Goal: Information Seeking & Learning: Learn about a topic

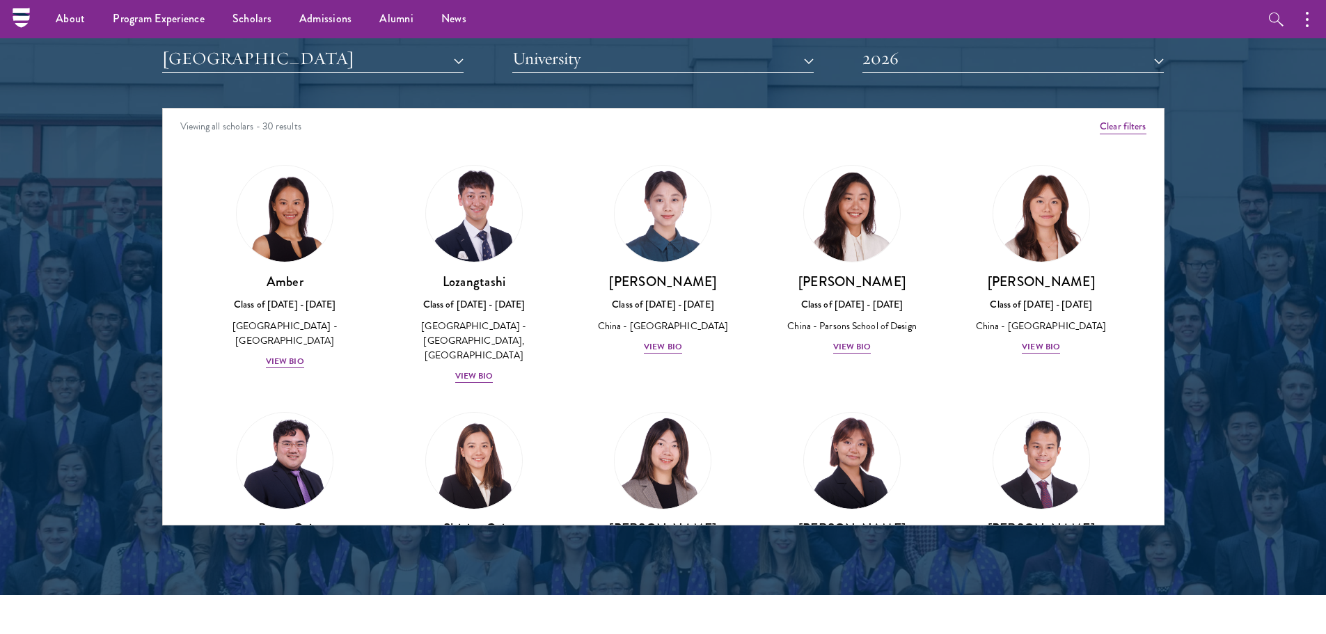
scroll to position [1108, 0]
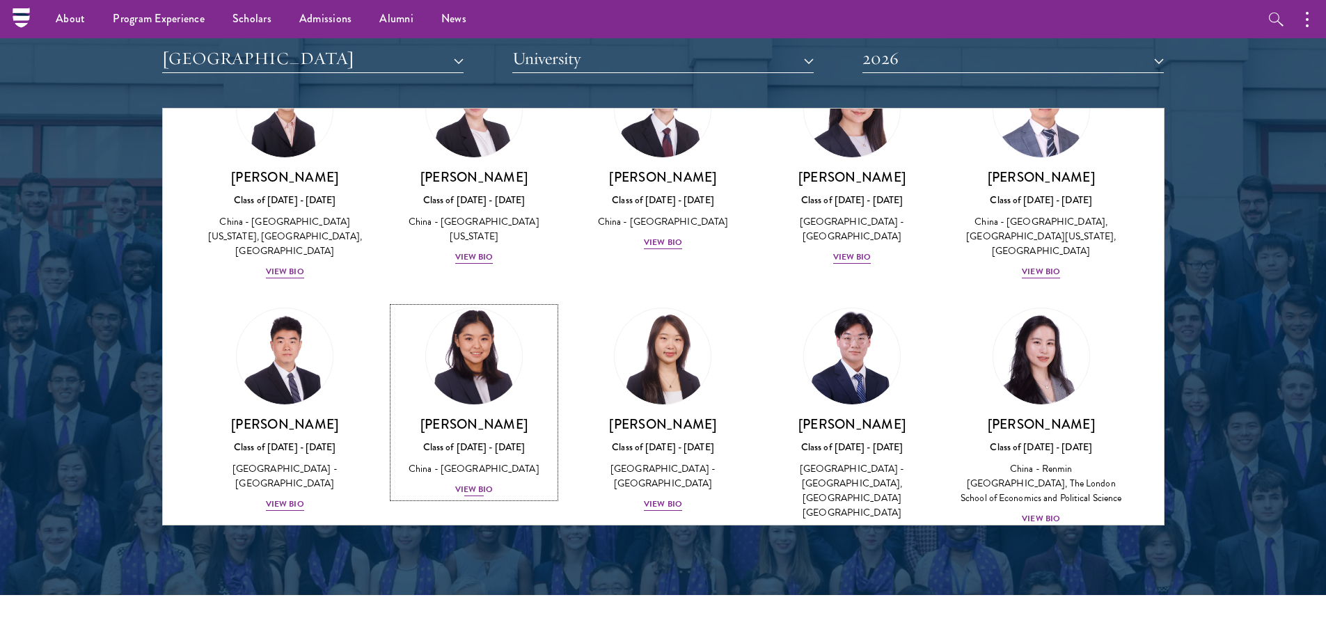
click at [481, 336] on img at bounding box center [474, 357] width 106 height 106
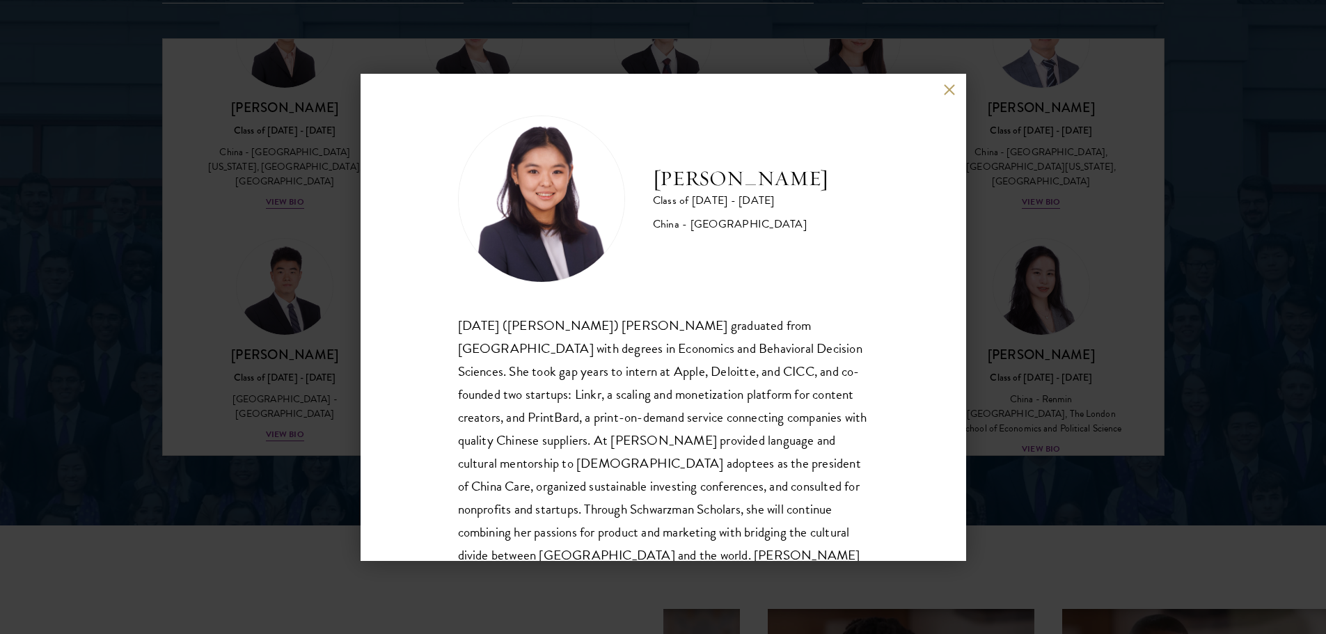
click at [1228, 343] on div "[PERSON_NAME] Class of [DATE] - [DATE] [GEOGRAPHIC_DATA] - [GEOGRAPHIC_DATA] [D…" at bounding box center [663, 317] width 1326 height 634
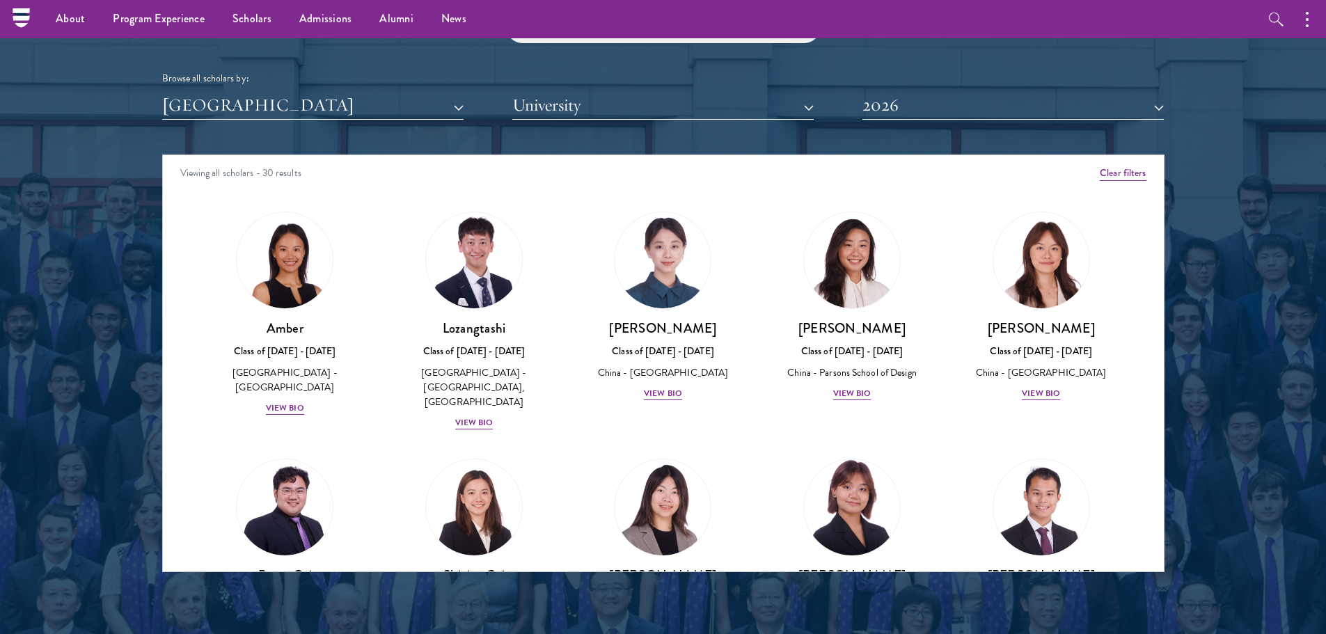
scroll to position [1671, 0]
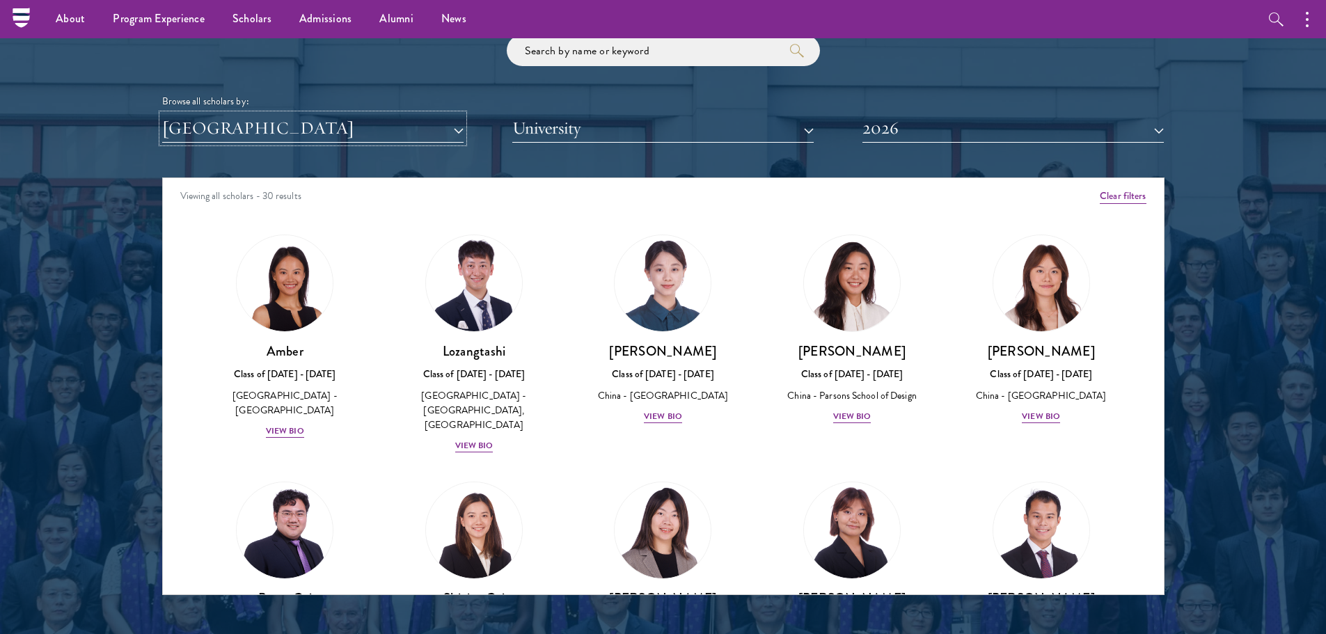
click at [453, 128] on button "[GEOGRAPHIC_DATA]" at bounding box center [312, 128] width 301 height 29
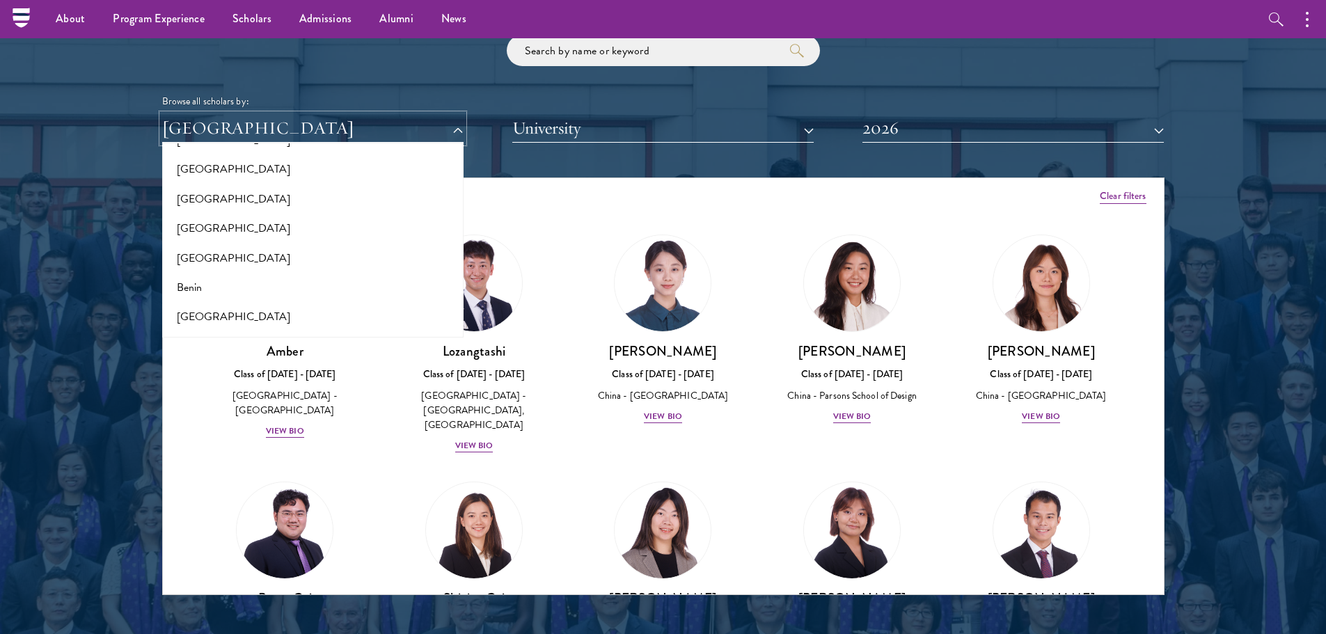
scroll to position [0, 0]
click at [395, 156] on button "All Countries and Regions" at bounding box center [312, 161] width 293 height 29
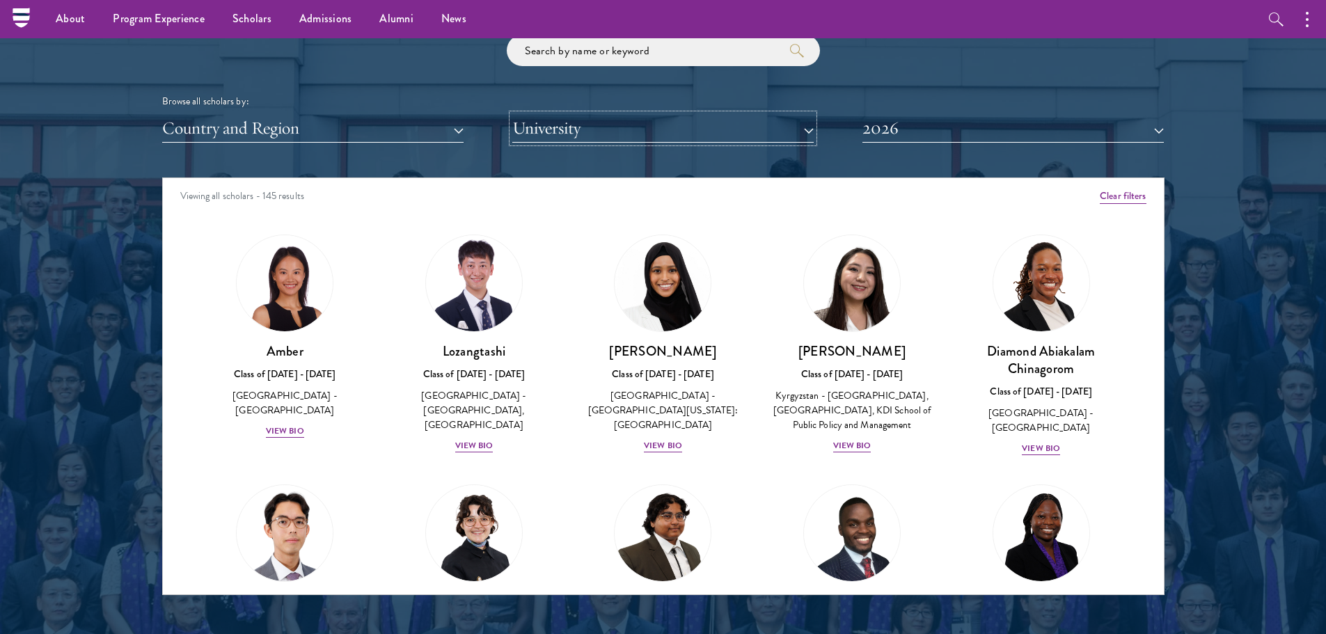
click at [636, 134] on button "University" at bounding box center [662, 128] width 301 height 29
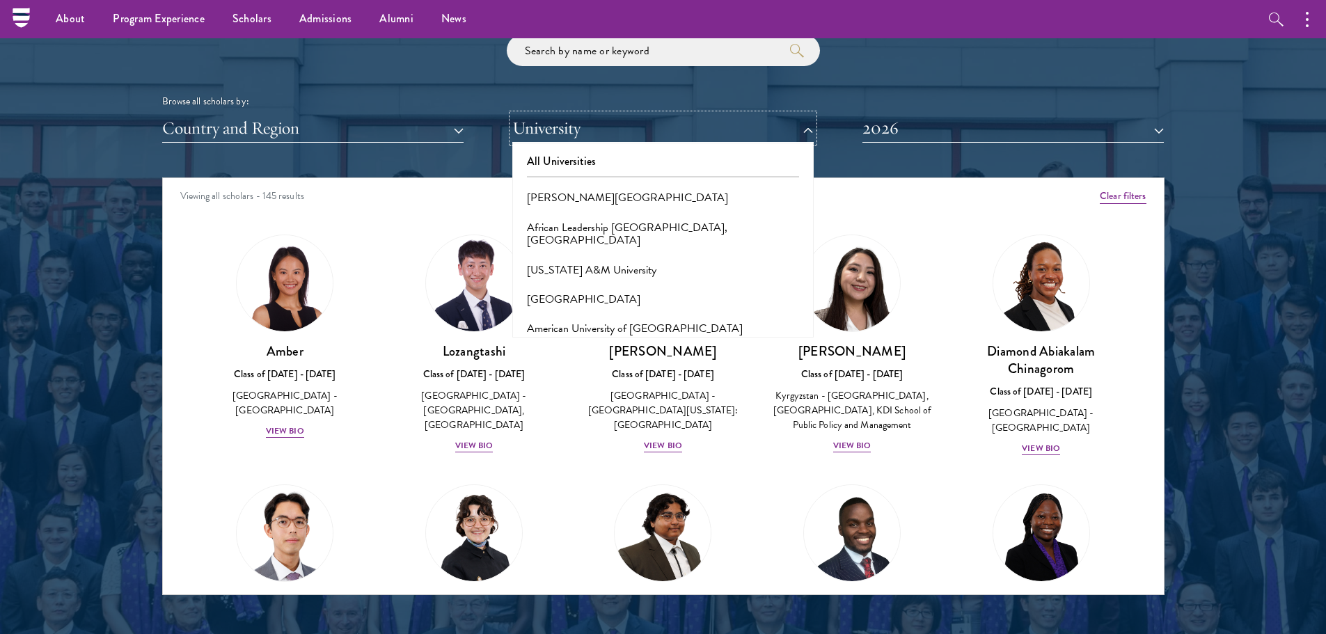
click at [624, 128] on button "University" at bounding box center [662, 128] width 301 height 29
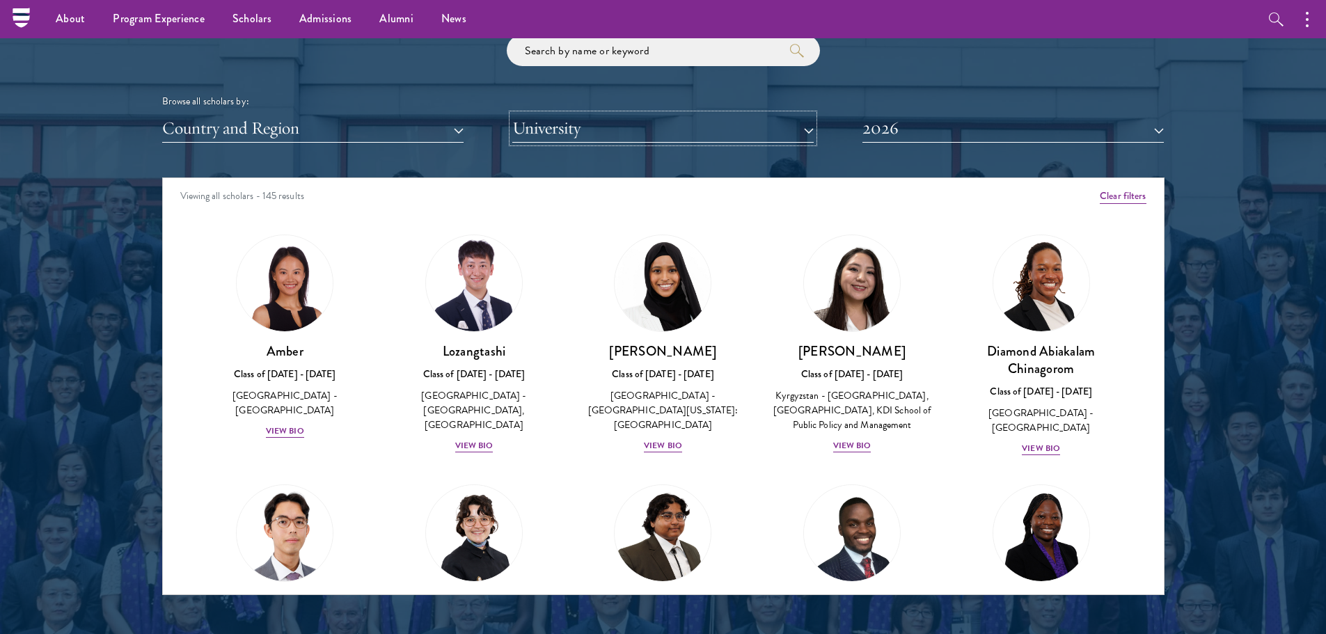
click at [628, 127] on button "University" at bounding box center [662, 128] width 301 height 29
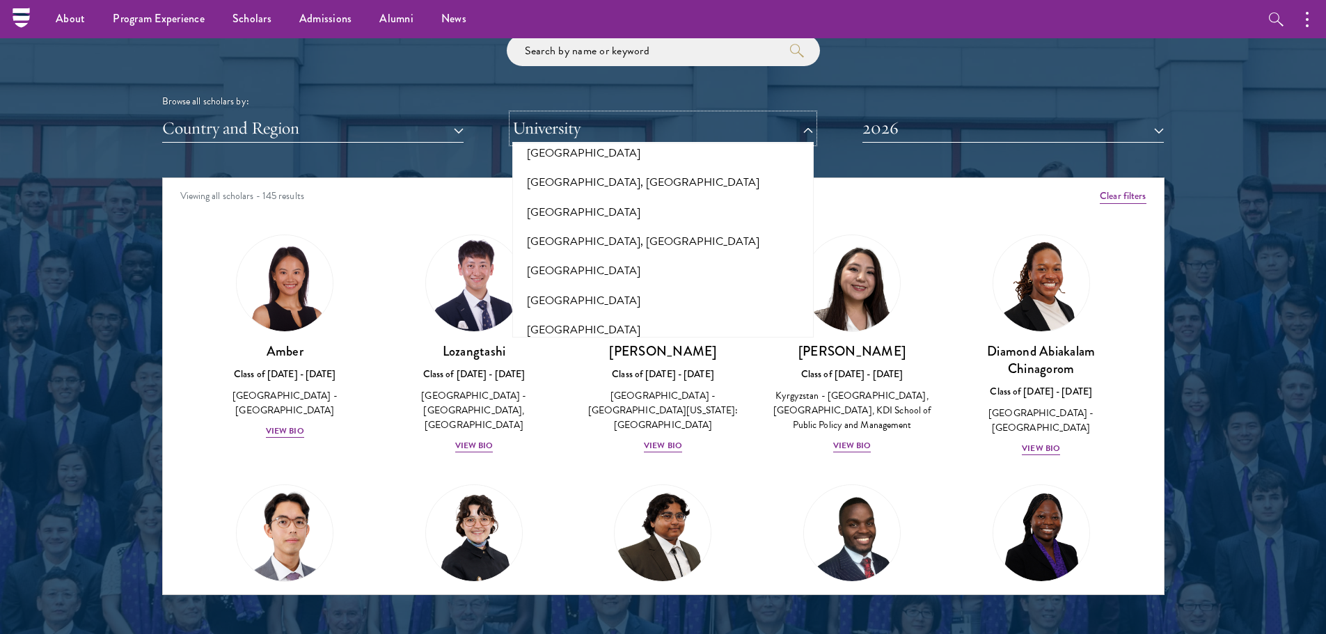
scroll to position [5918, 0]
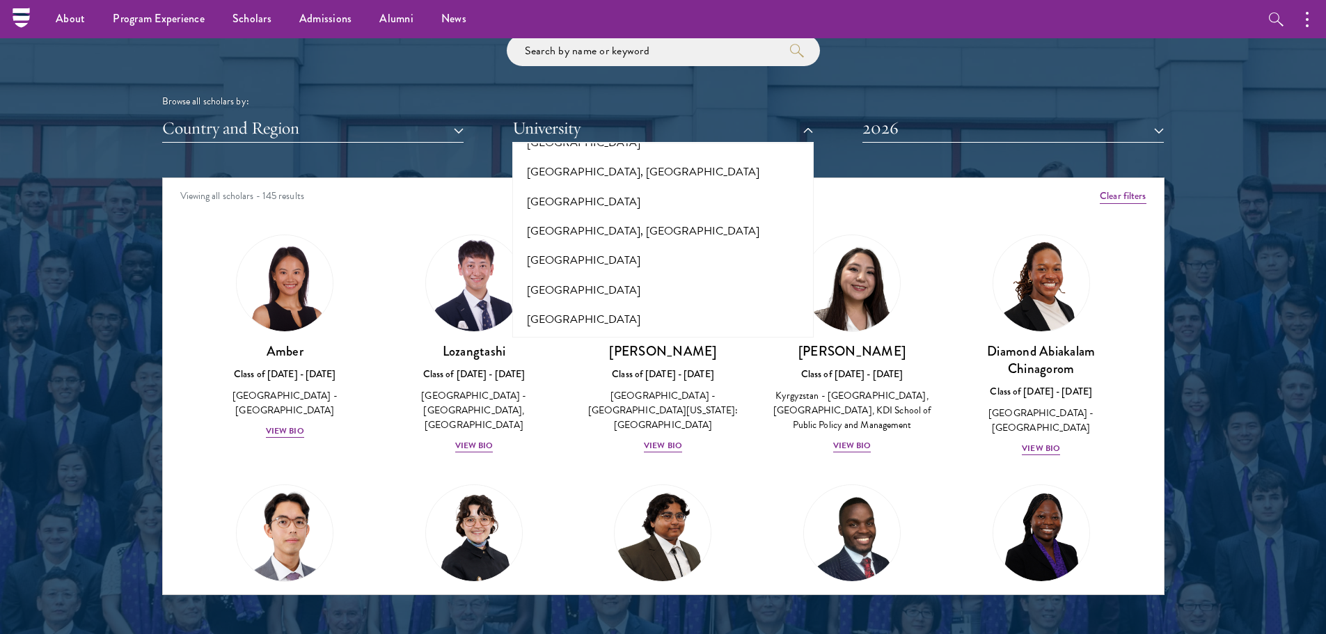
click at [615, 407] on button "[GEOGRAPHIC_DATA]" at bounding box center [663, 421] width 293 height 29
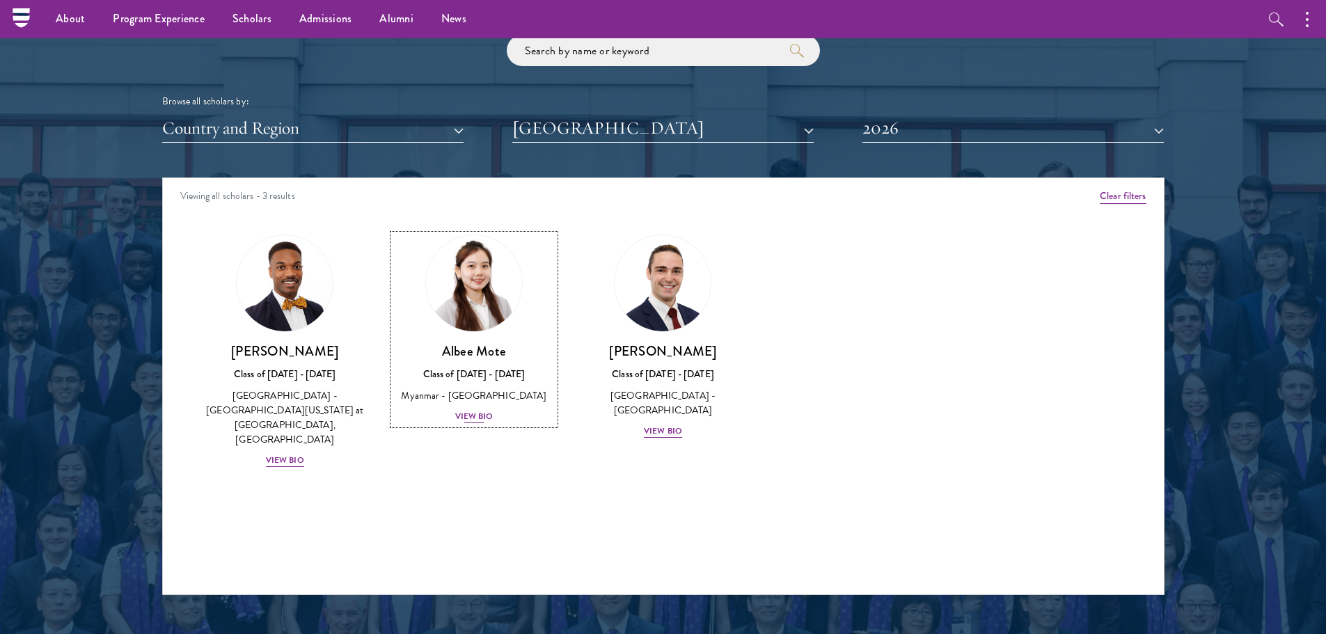
click at [479, 291] on img at bounding box center [474, 283] width 106 height 106
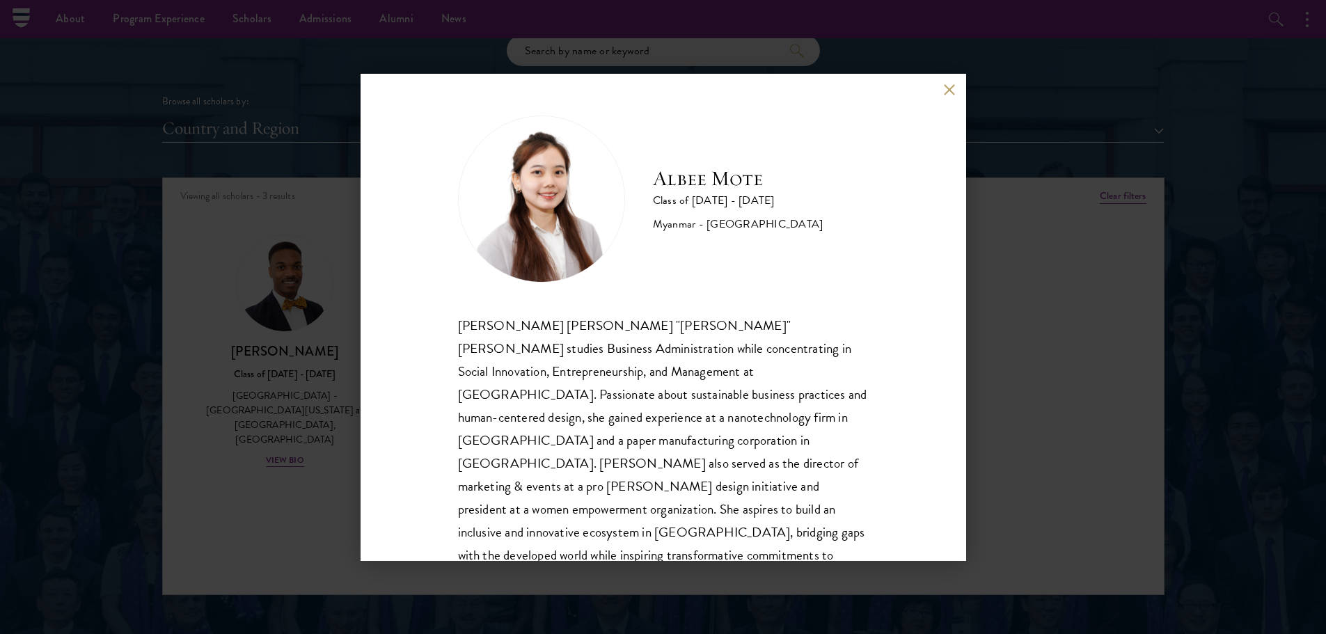
scroll to position [24, 0]
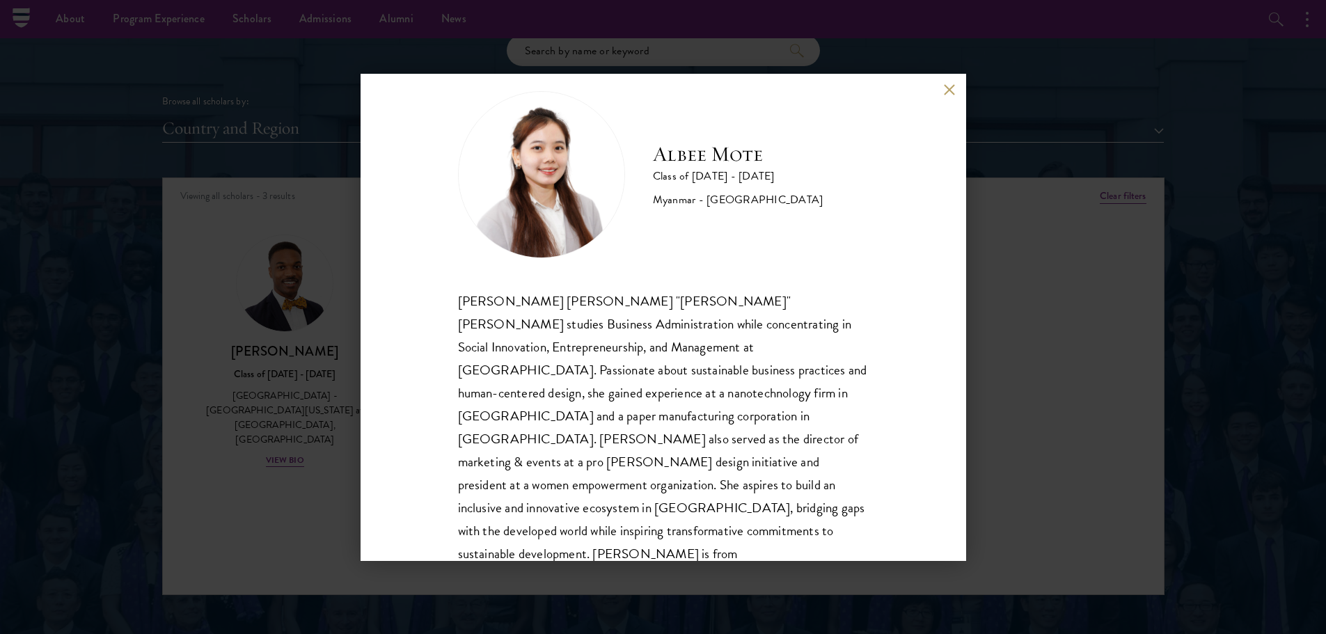
click at [951, 93] on button at bounding box center [950, 90] width 12 height 12
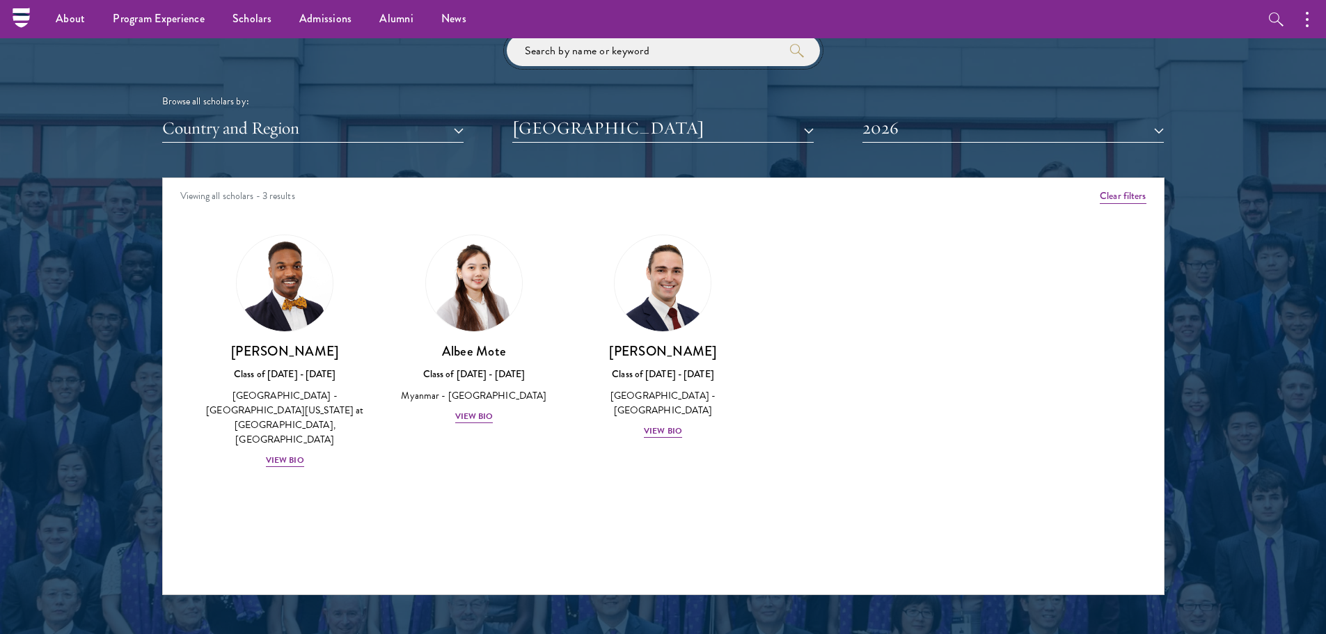
drag, startPoint x: 690, startPoint y: 49, endPoint x: 521, endPoint y: 35, distance: 169.8
click at [626, 47] on input "search" at bounding box center [663, 50] width 313 height 31
click at [672, 61] on input "search" at bounding box center [663, 50] width 313 height 31
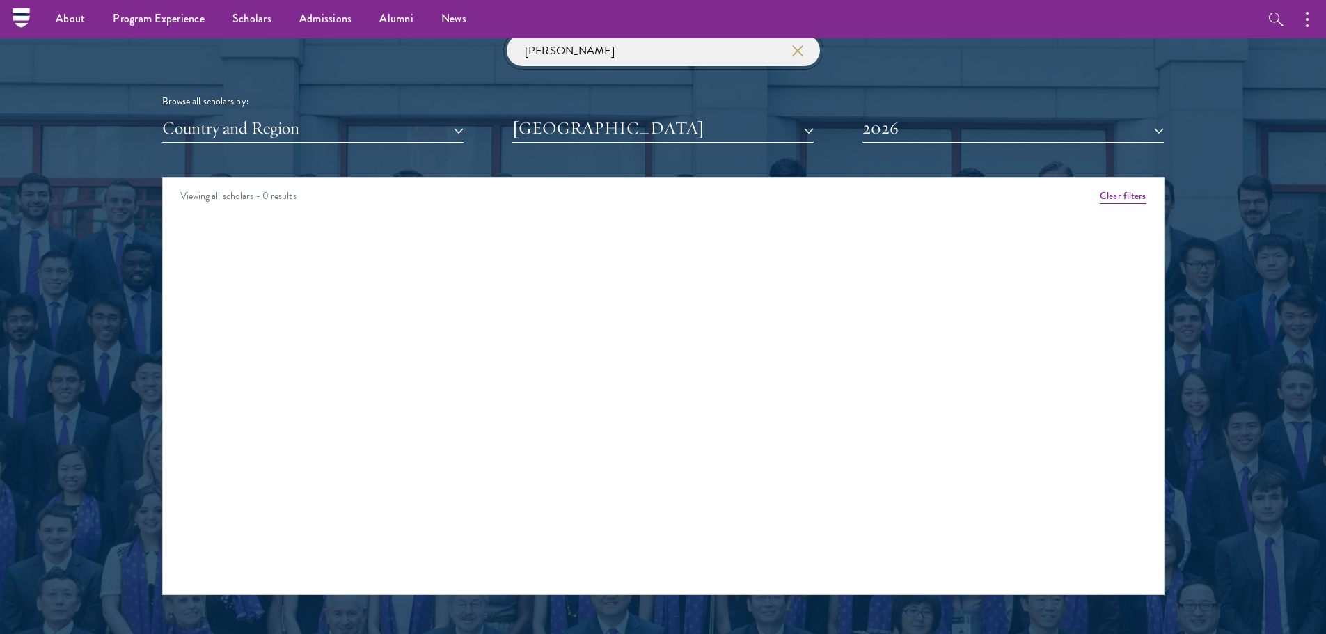
type input "[PERSON_NAME]"
click button "submit" at bounding box center [0, 0] width 0 height 0
click at [811, 134] on button "[GEOGRAPHIC_DATA]" at bounding box center [662, 128] width 301 height 29
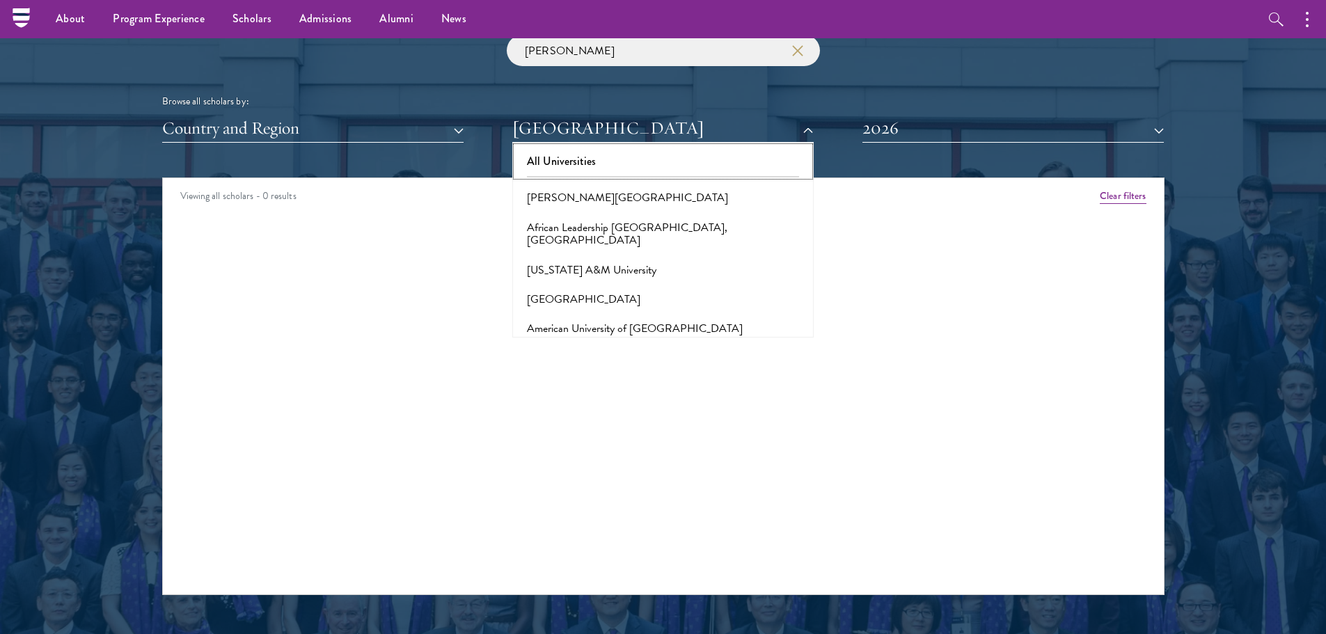
click at [706, 163] on button "All Universities" at bounding box center [663, 161] width 293 height 29
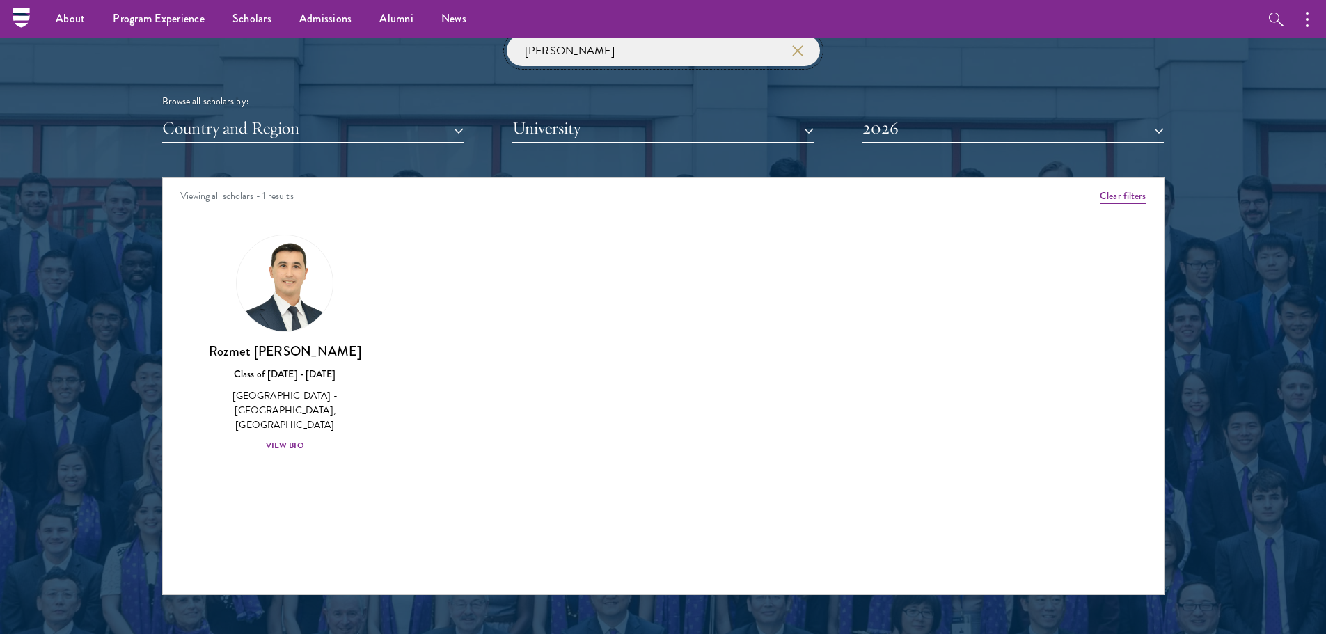
click at [609, 59] on input "[PERSON_NAME]" at bounding box center [663, 50] width 313 height 31
click button "submit" at bounding box center [0, 0] width 0 height 0
click at [647, 243] on div "Amber Class of [DATE] - [DATE] [GEOGRAPHIC_DATA] - [GEOGRAPHIC_DATA] View Bio C…" at bounding box center [663, 356] width 1001 height 278
click at [799, 52] on use "button" at bounding box center [797, 49] width 19 height 19
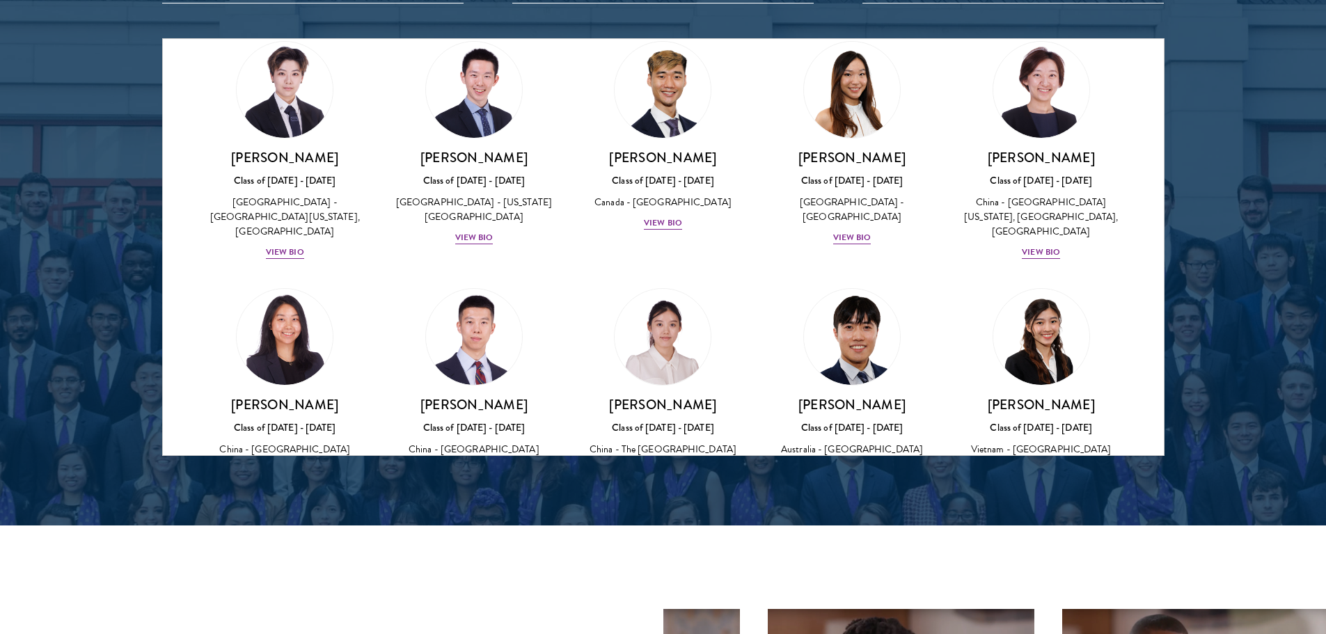
scroll to position [3556, 0]
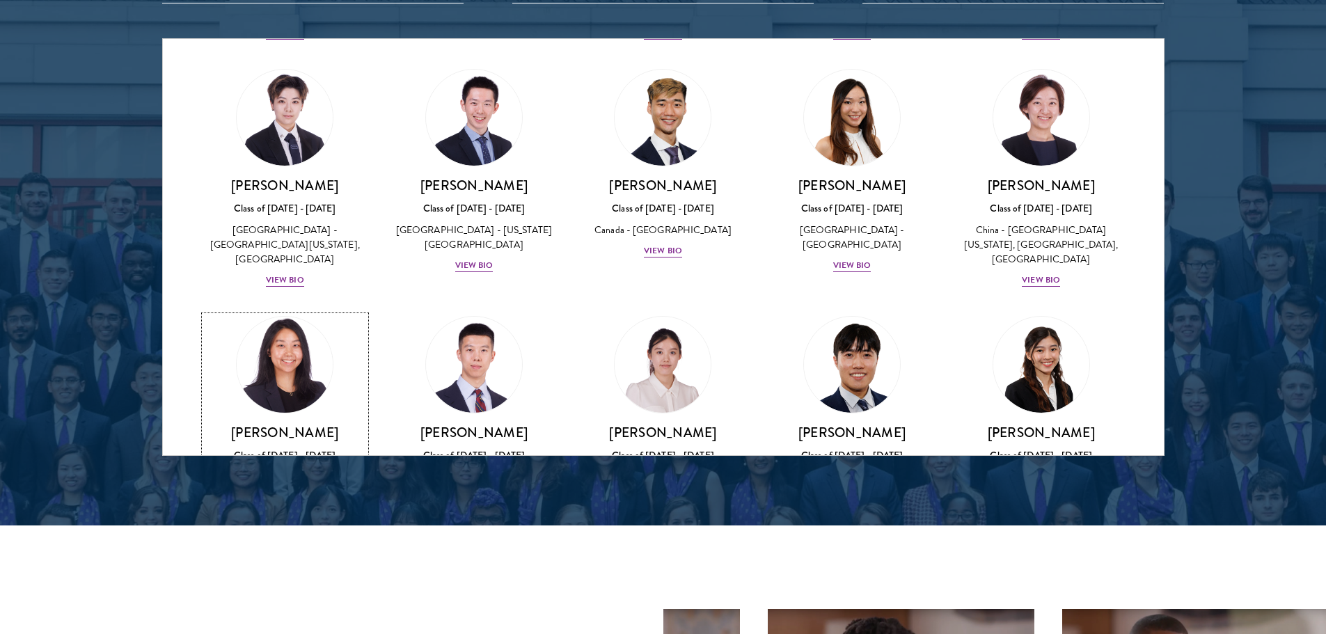
click at [285, 312] on img at bounding box center [285, 365] width 106 height 106
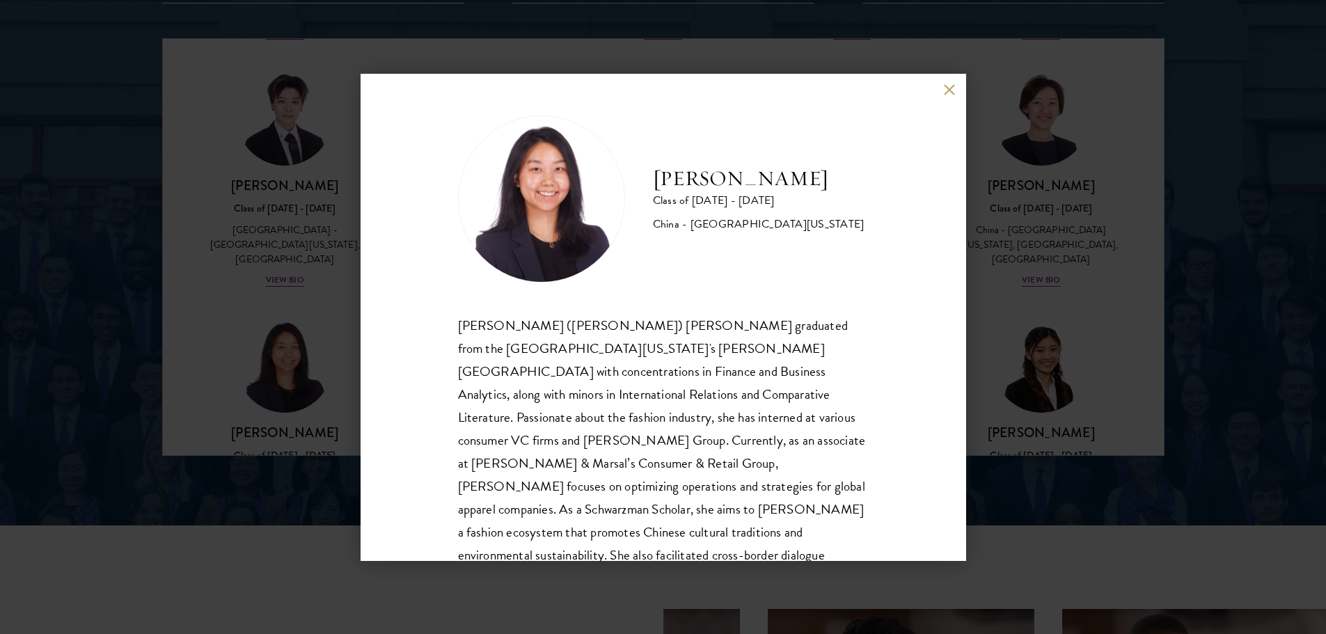
click at [950, 91] on button at bounding box center [950, 90] width 12 height 12
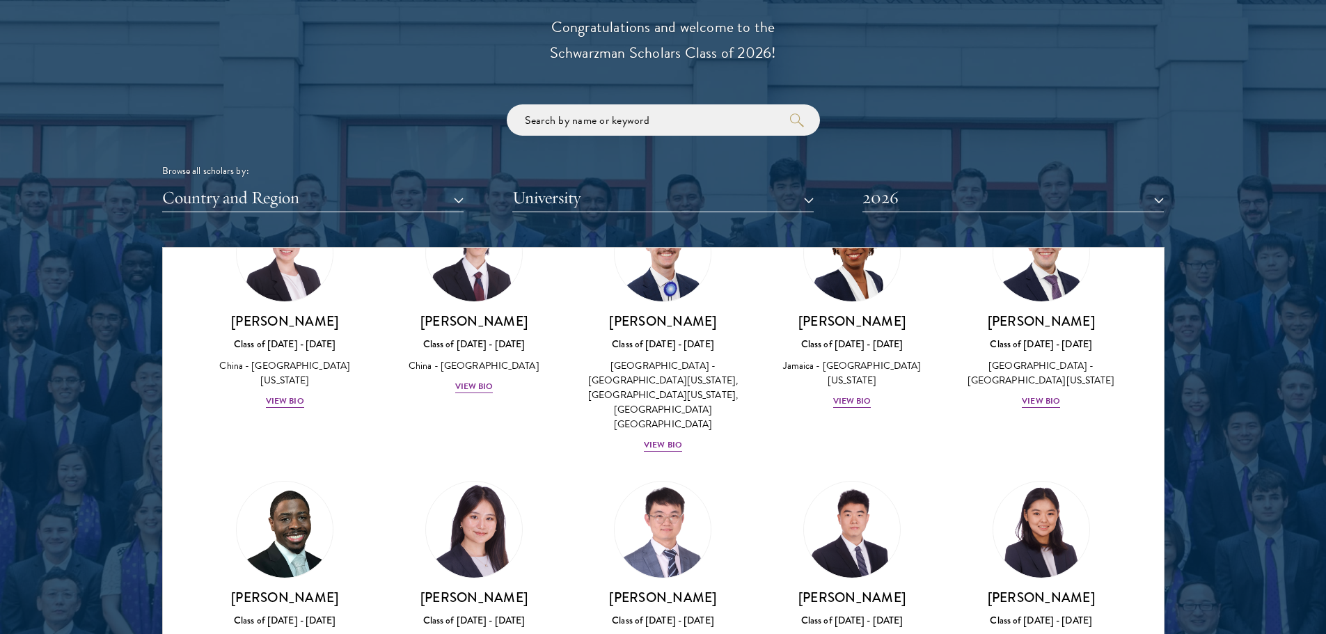
scroll to position [6619, 0]
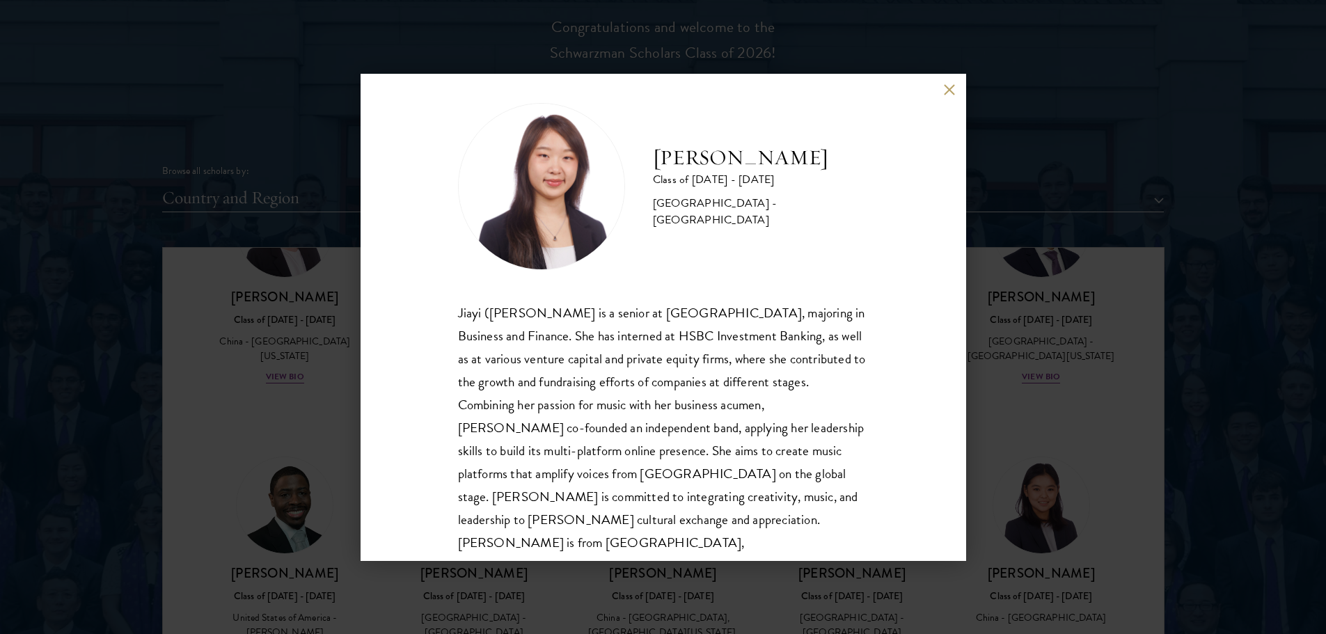
scroll to position [24, 0]
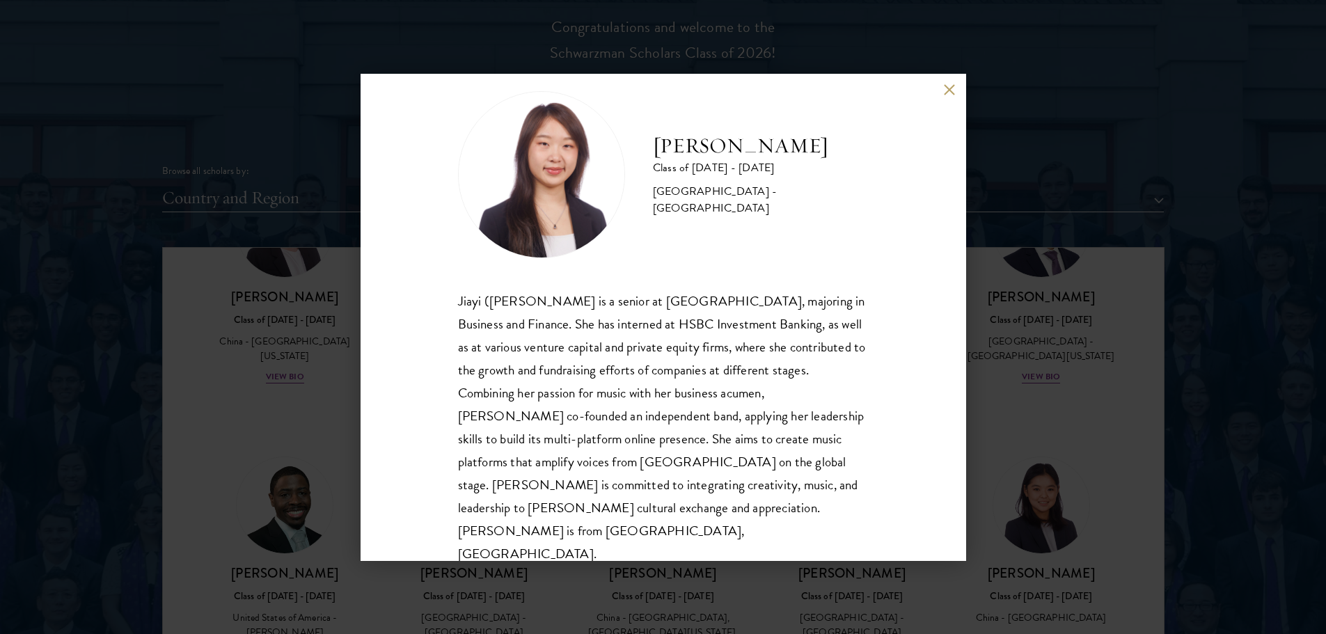
click at [952, 89] on button at bounding box center [950, 90] width 12 height 12
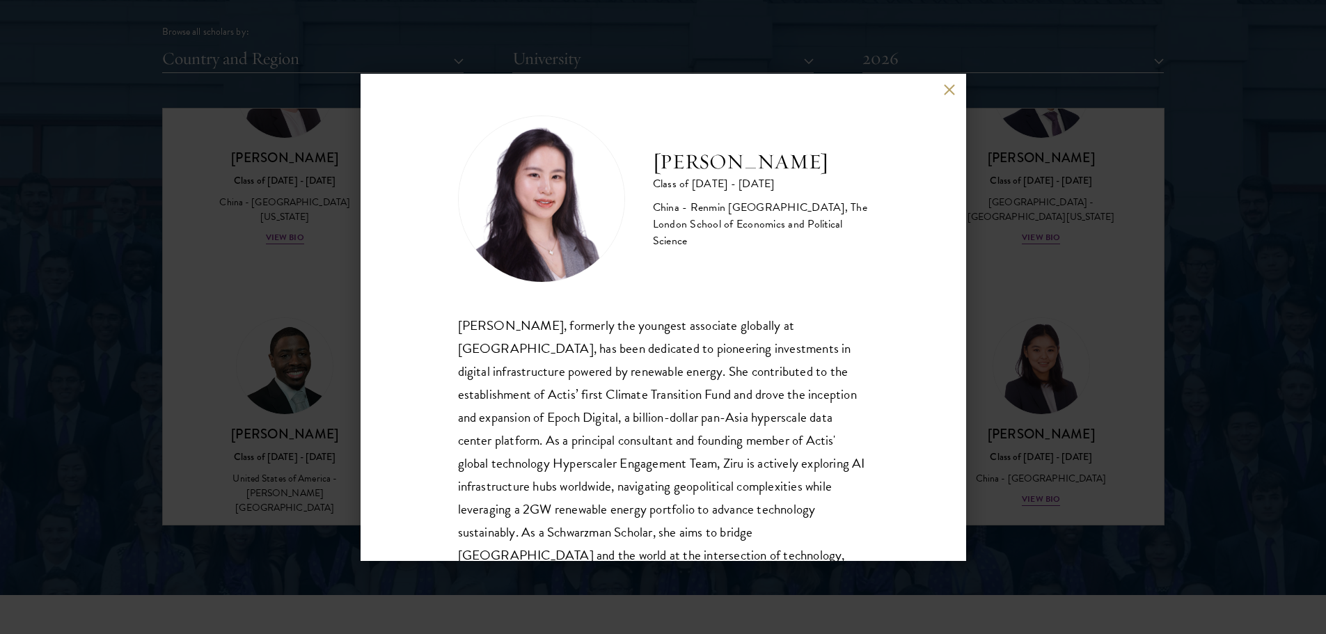
click at [946, 90] on button at bounding box center [950, 90] width 12 height 12
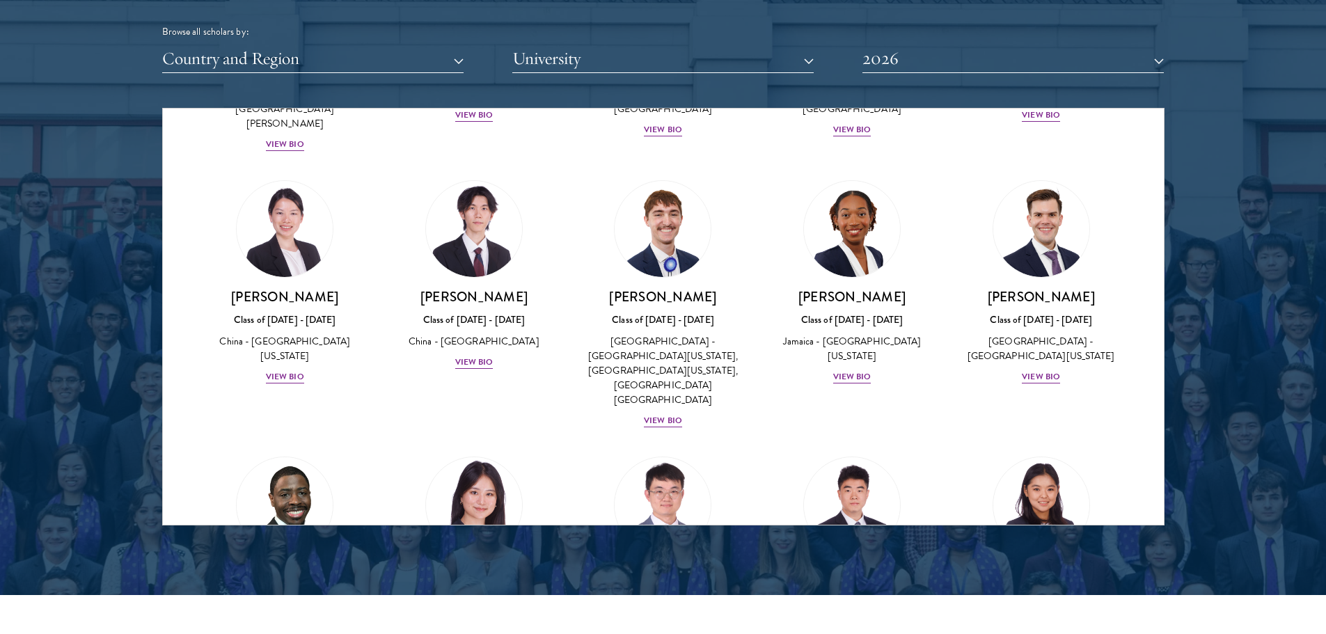
scroll to position [6410, 0]
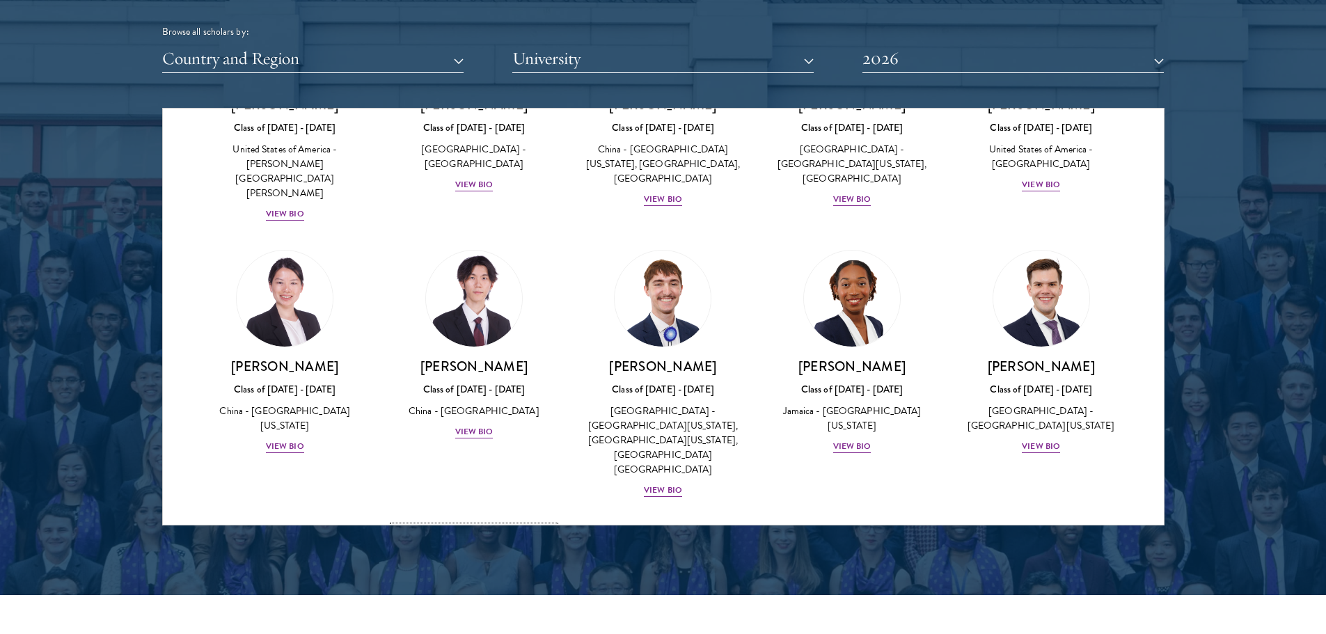
click at [467, 522] on img at bounding box center [474, 575] width 106 height 106
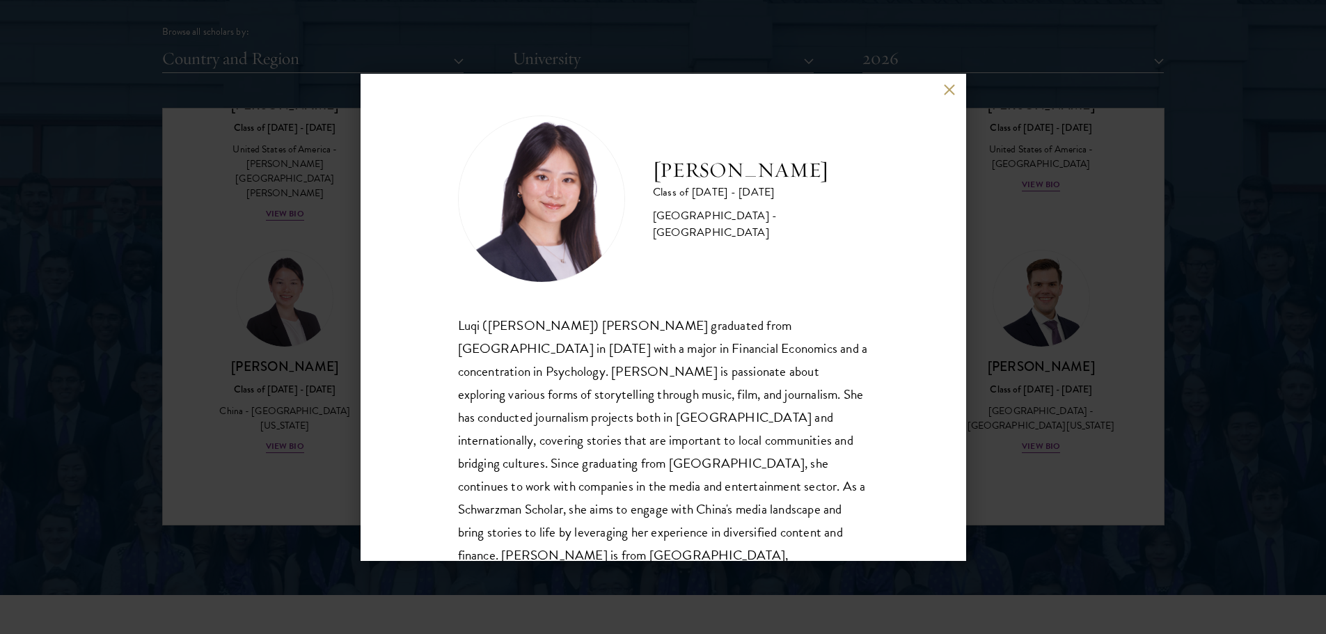
click at [950, 91] on button at bounding box center [950, 90] width 12 height 12
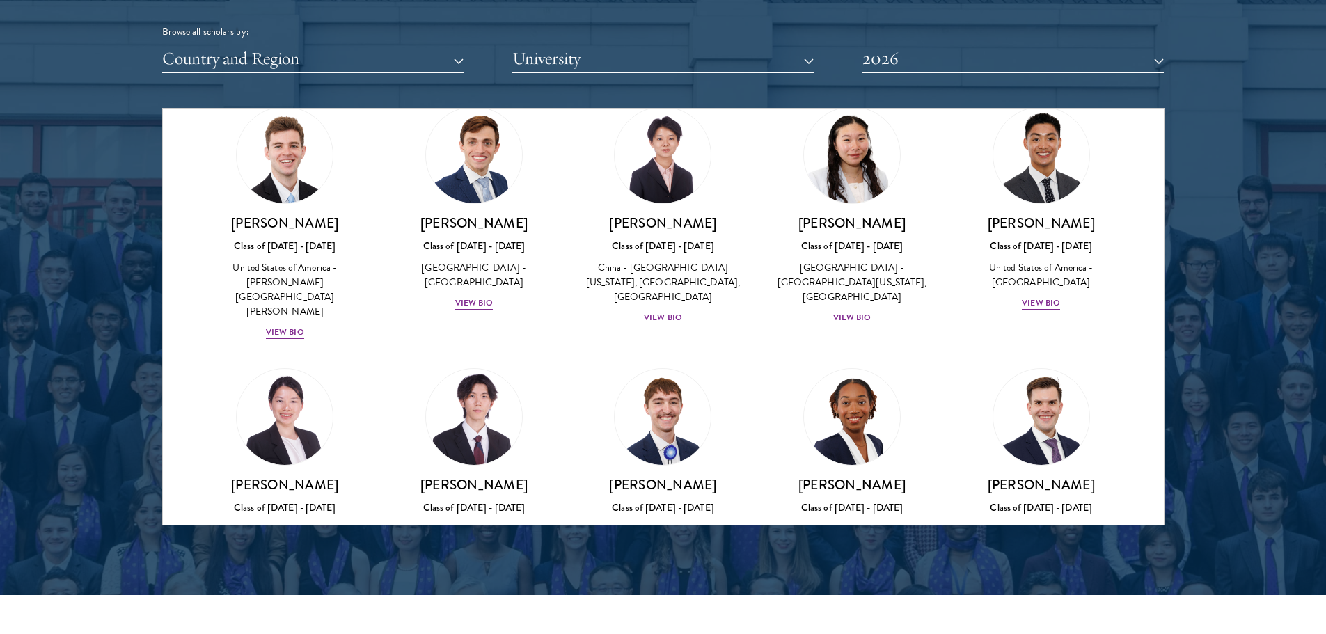
scroll to position [6271, 0]
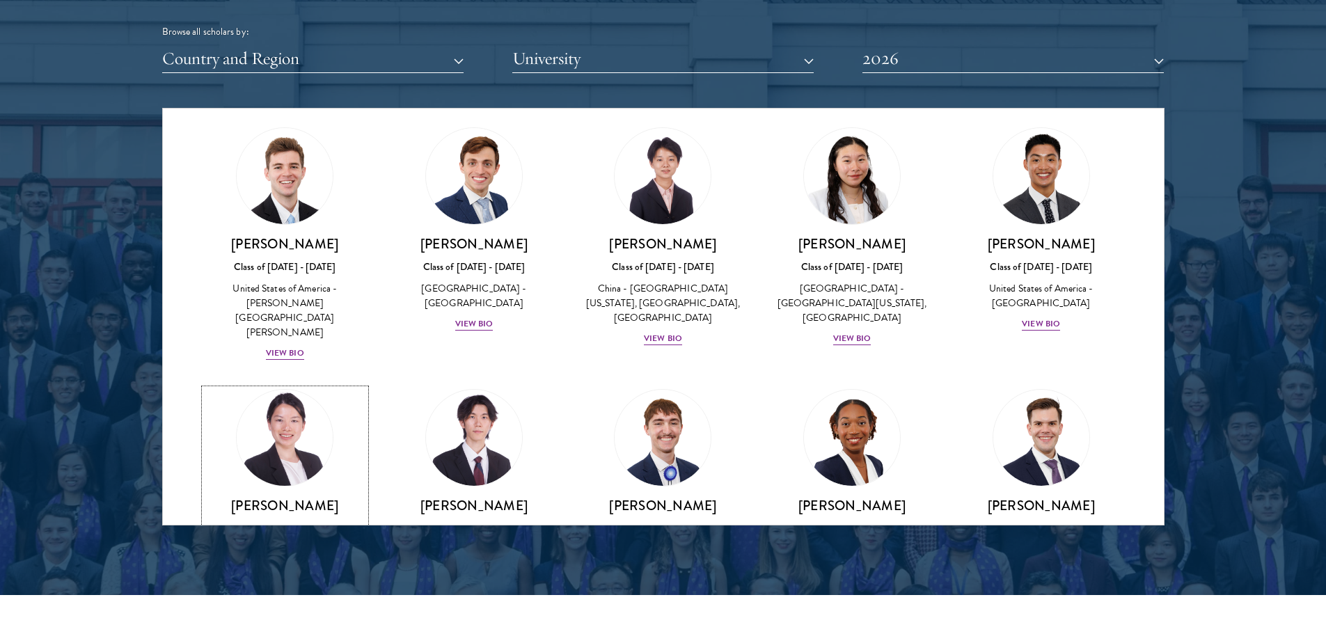
click at [294, 385] on img at bounding box center [285, 438] width 106 height 106
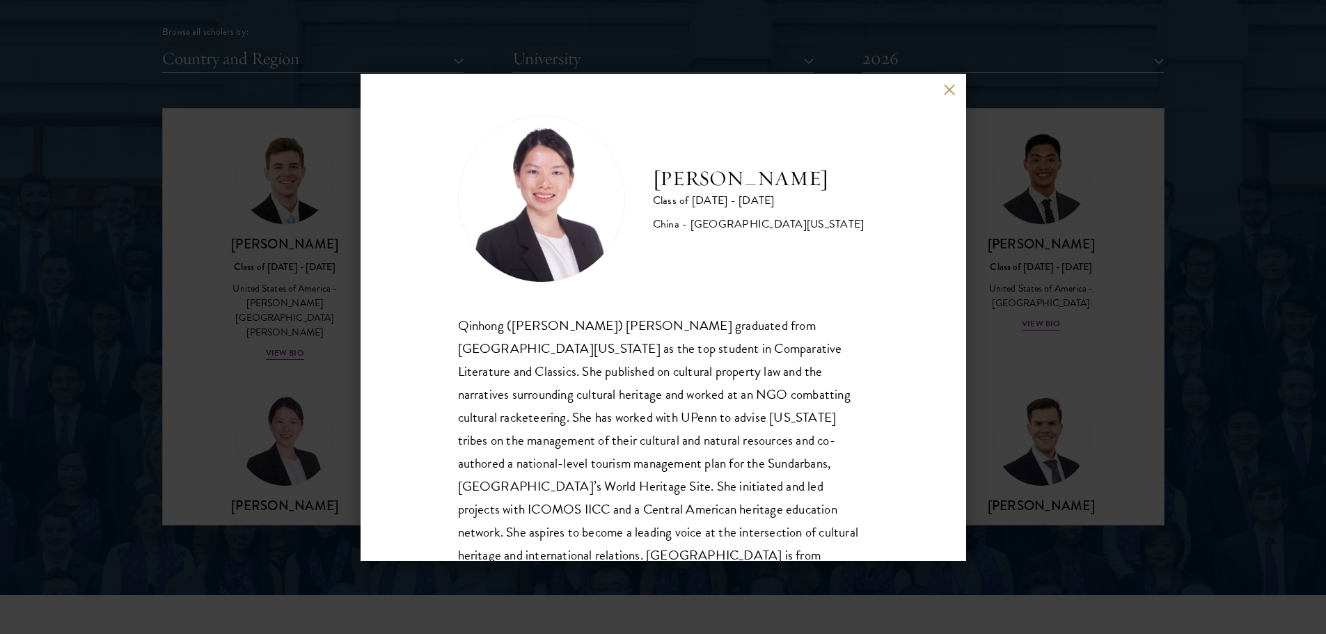
click at [950, 91] on button at bounding box center [950, 90] width 12 height 12
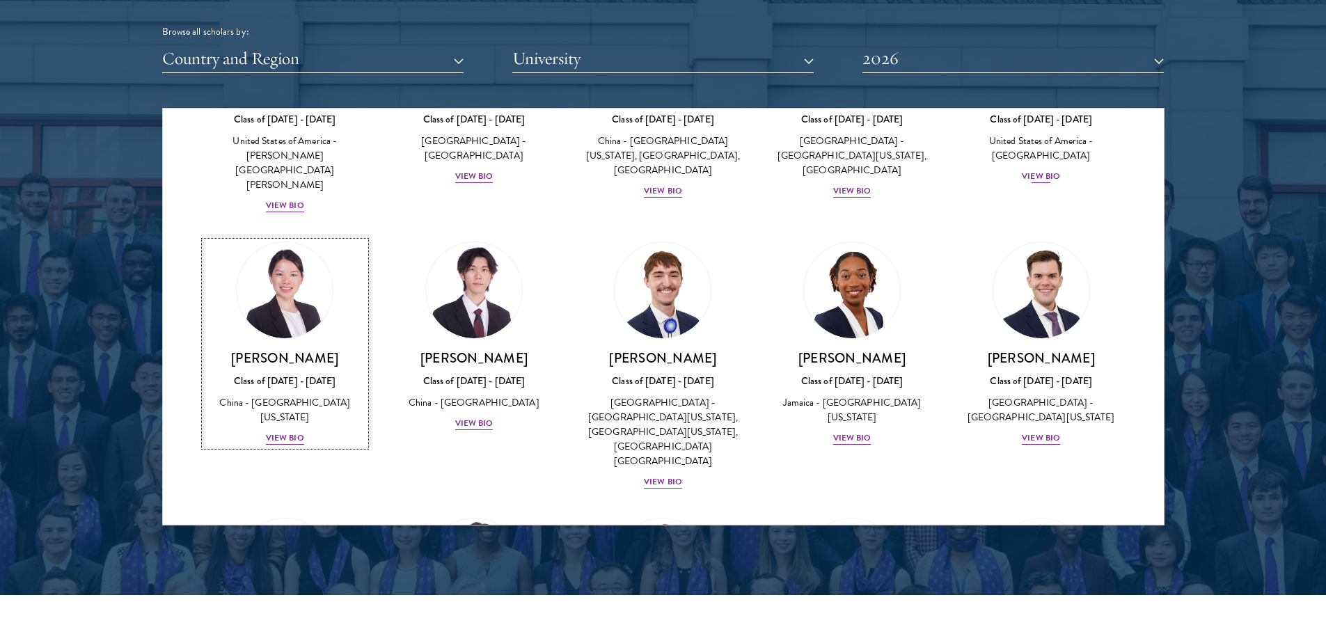
scroll to position [6410, 0]
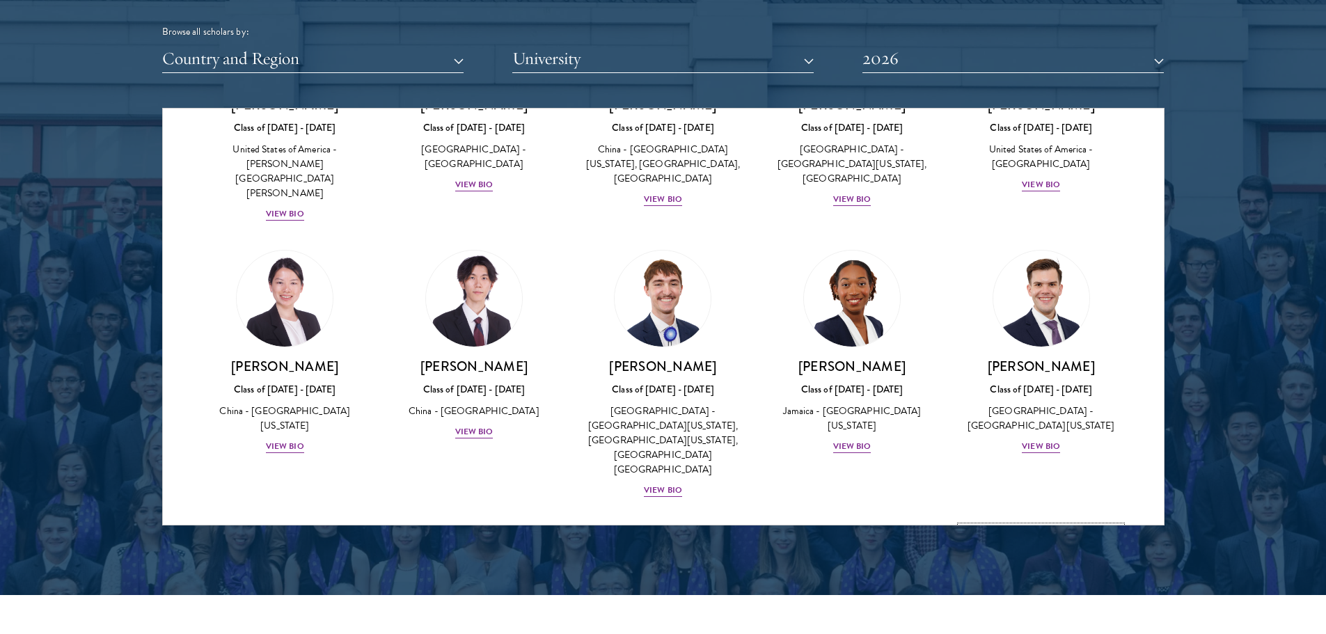
click at [1035, 522] on img at bounding box center [1042, 575] width 106 height 106
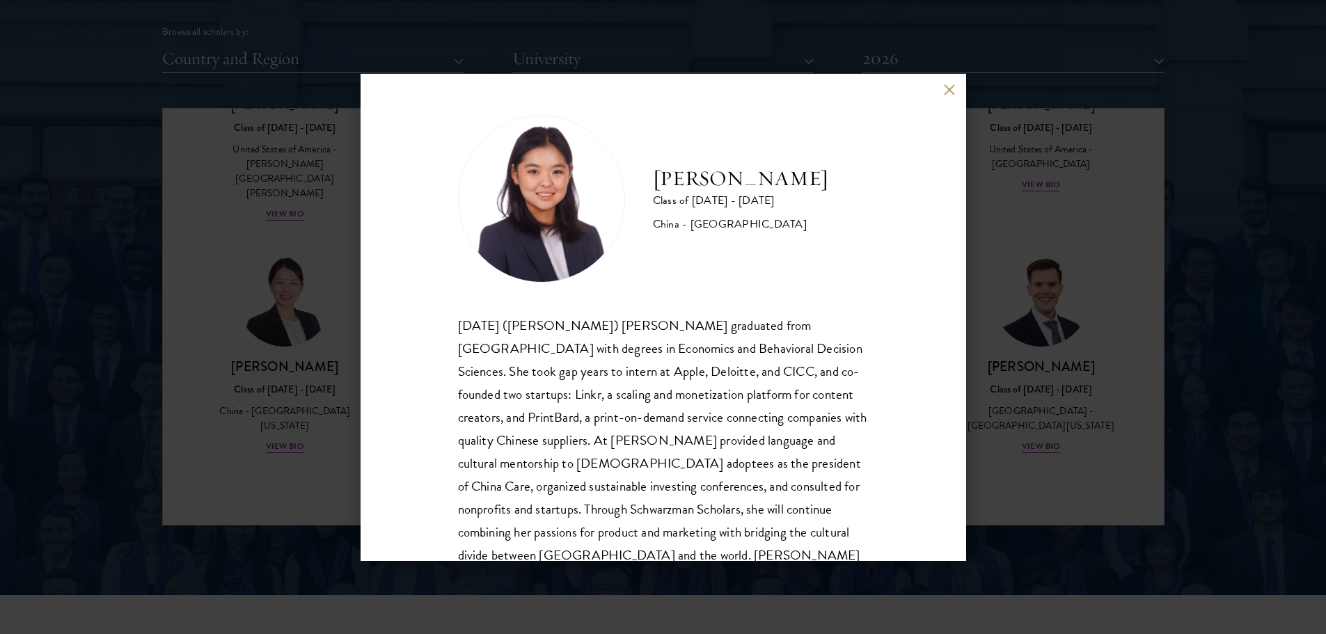
scroll to position [47, 0]
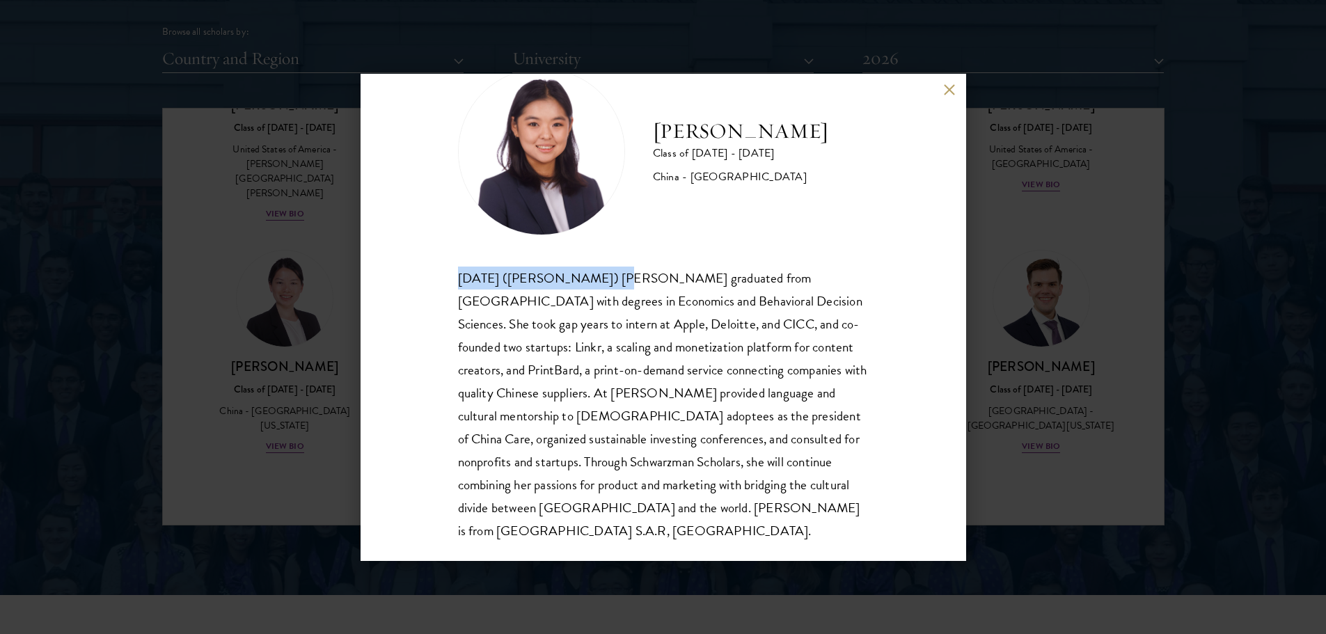
drag, startPoint x: 460, startPoint y: 278, endPoint x: 588, endPoint y: 278, distance: 127.4
click at [588, 278] on div "[DATE] ([PERSON_NAME]) [PERSON_NAME] graduated from [GEOGRAPHIC_DATA] with degr…" at bounding box center [663, 405] width 411 height 276
copy div "[DATE] ([PERSON_NAME]) [PERSON_NAME]"
click at [950, 88] on button at bounding box center [950, 90] width 12 height 12
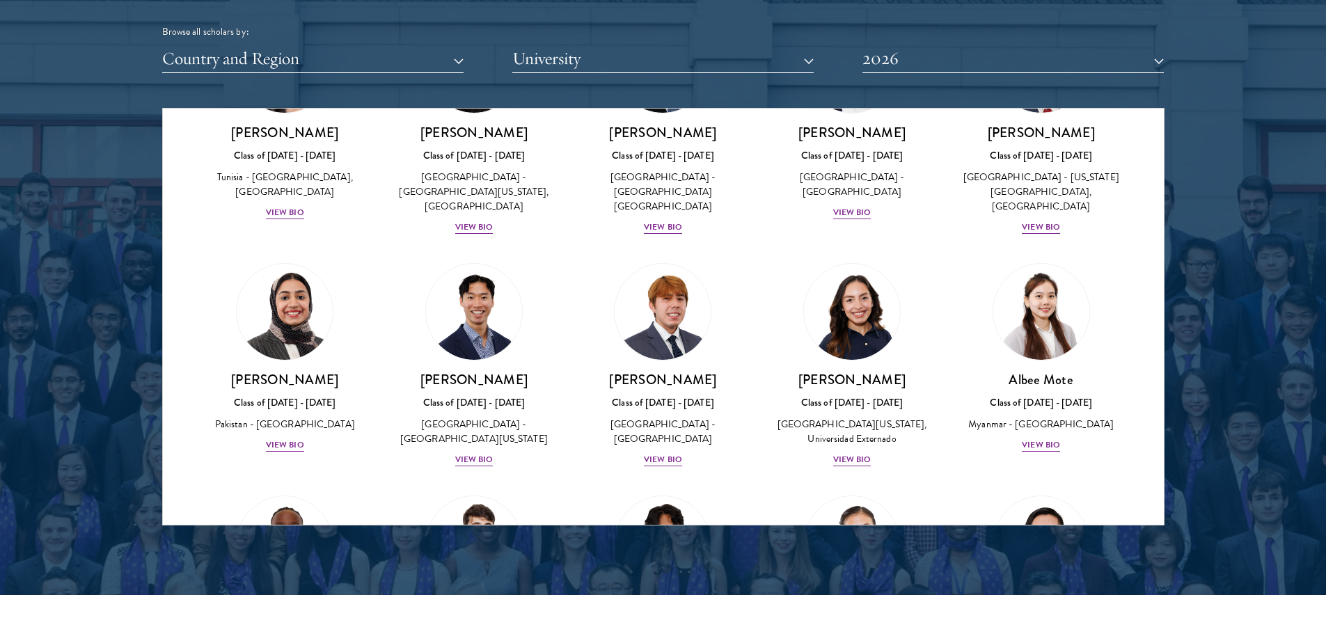
scroll to position [4392, 0]
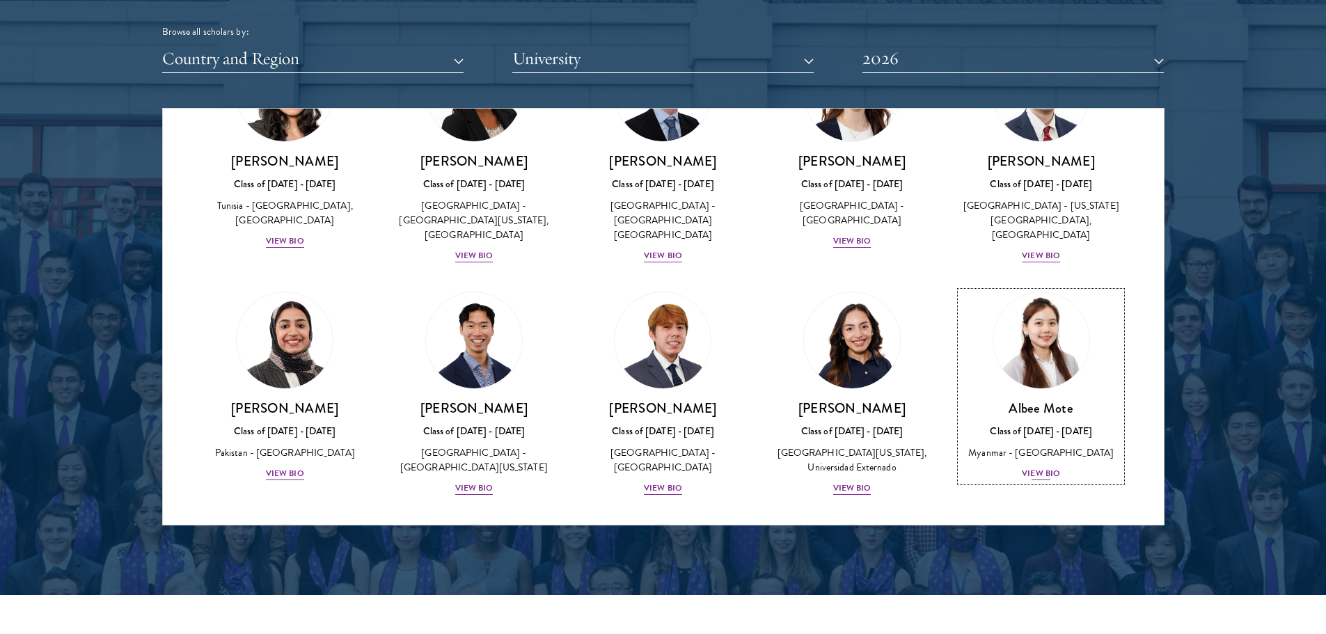
click at [1043, 288] on img at bounding box center [1042, 341] width 106 height 106
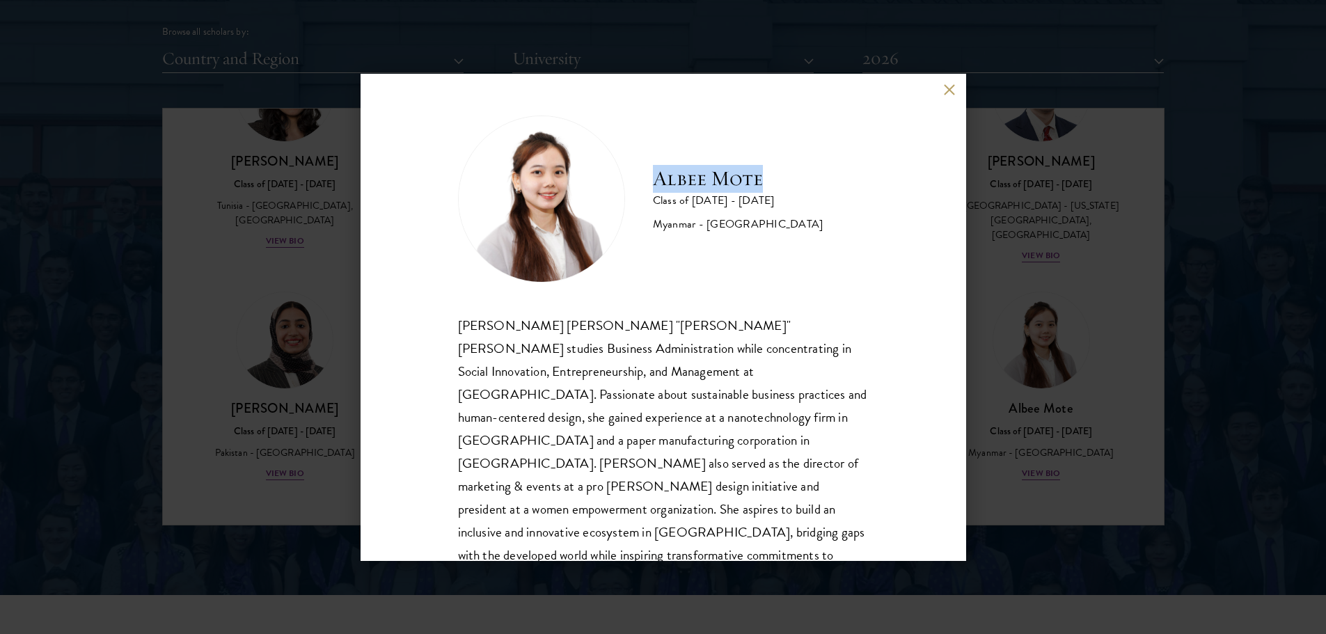
drag, startPoint x: 768, startPoint y: 178, endPoint x: 656, endPoint y: 181, distance: 112.1
click at [656, 181] on h2 "Albee Mote" at bounding box center [738, 179] width 171 height 28
copy h2 "Albee Mote"
